Goal: Transaction & Acquisition: Obtain resource

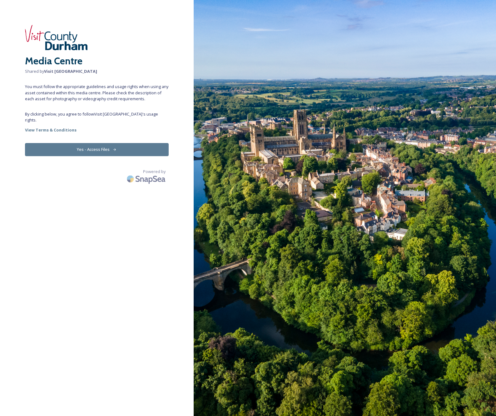
click at [104, 143] on button "Yes - Access Files" at bounding box center [97, 149] width 144 height 13
click at [98, 143] on button "Yes - Access Files" at bounding box center [97, 149] width 144 height 13
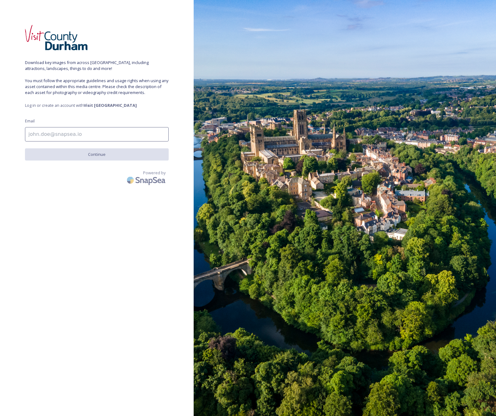
click at [106, 106] on strong "Visit [GEOGRAPHIC_DATA]" at bounding box center [110, 105] width 53 height 6
click at [97, 107] on strong "Visit [GEOGRAPHIC_DATA]" at bounding box center [110, 105] width 53 height 6
drag, startPoint x: 125, startPoint y: 106, endPoint x: 95, endPoint y: 106, distance: 30.3
click at [95, 106] on strong "Visit [GEOGRAPHIC_DATA]" at bounding box center [110, 105] width 53 height 6
click at [87, 136] on input at bounding box center [97, 134] width 144 height 14
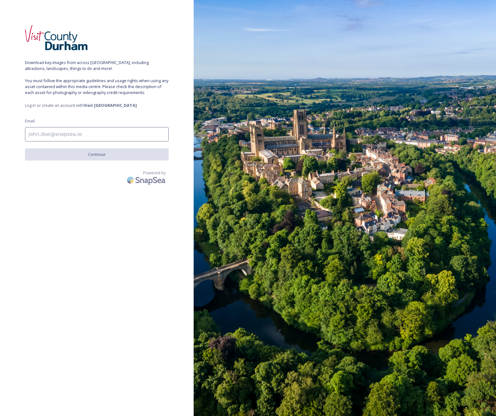
type input "[EMAIL_ADDRESS][DOMAIN_NAME]"
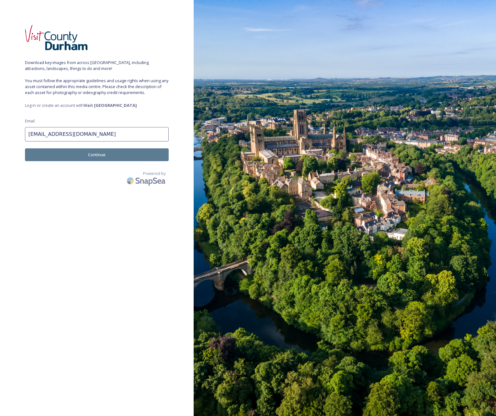
click at [94, 153] on button "Continue" at bounding box center [97, 154] width 144 height 13
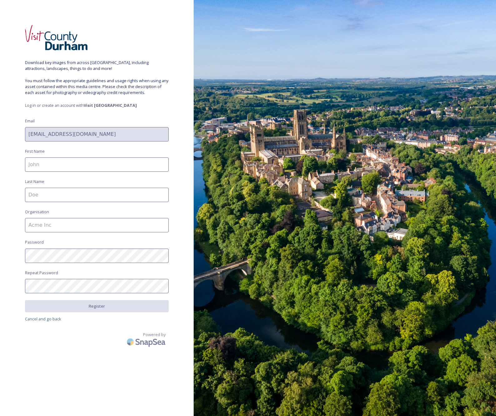
click at [88, 168] on input at bounding box center [97, 164] width 144 height 14
type input "[PERSON_NAME]"
click at [79, 228] on input at bounding box center [97, 225] width 144 height 14
click at [32, 227] on input "[PERSON_NAME]" at bounding box center [97, 225] width 144 height 14
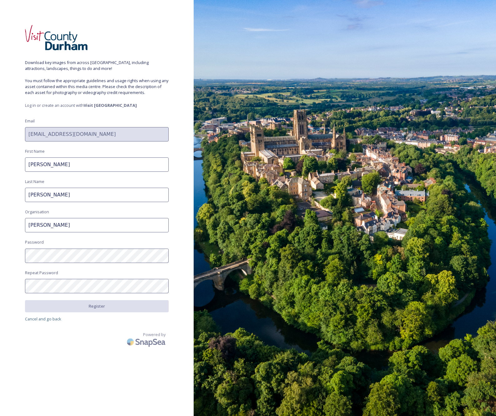
type input "[PERSON_NAME]"
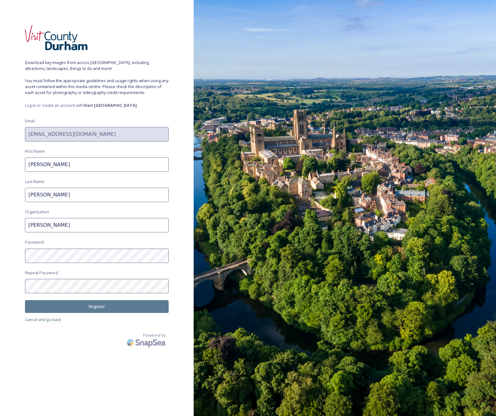
click at [97, 306] on button "Register" at bounding box center [97, 306] width 144 height 13
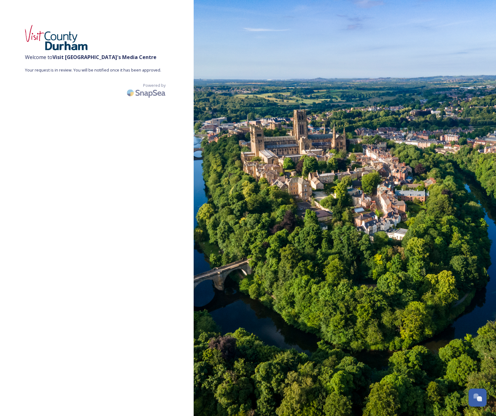
click at [268, 162] on img at bounding box center [345, 208] width 302 height 416
